Goal: Task Accomplishment & Management: Use online tool/utility

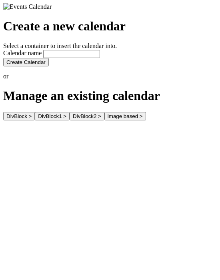
drag, startPoint x: -65, startPoint y: 211, endPoint x: 181, endPoint y: 158, distance: 251.6
click at [181, 158] on body "Create a new calendar Select a container to insert the calendar into. Calendar …" at bounding box center [109, 202] width 213 height 399
click at [100, 58] on input "text" at bounding box center [71, 54] width 57 height 8
